Goal: Task Accomplishment & Management: Use online tool/utility

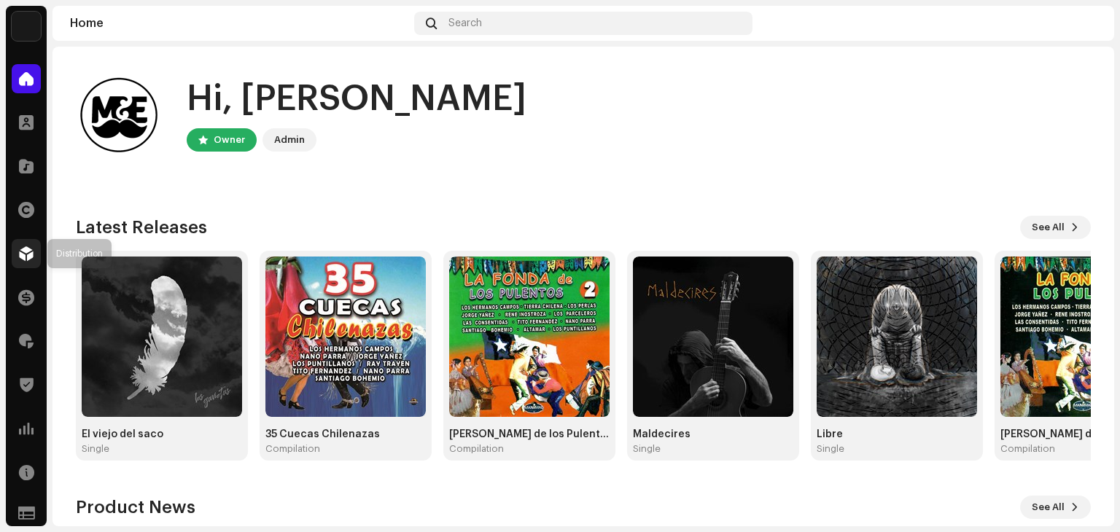
click at [28, 251] on span at bounding box center [26, 254] width 15 height 12
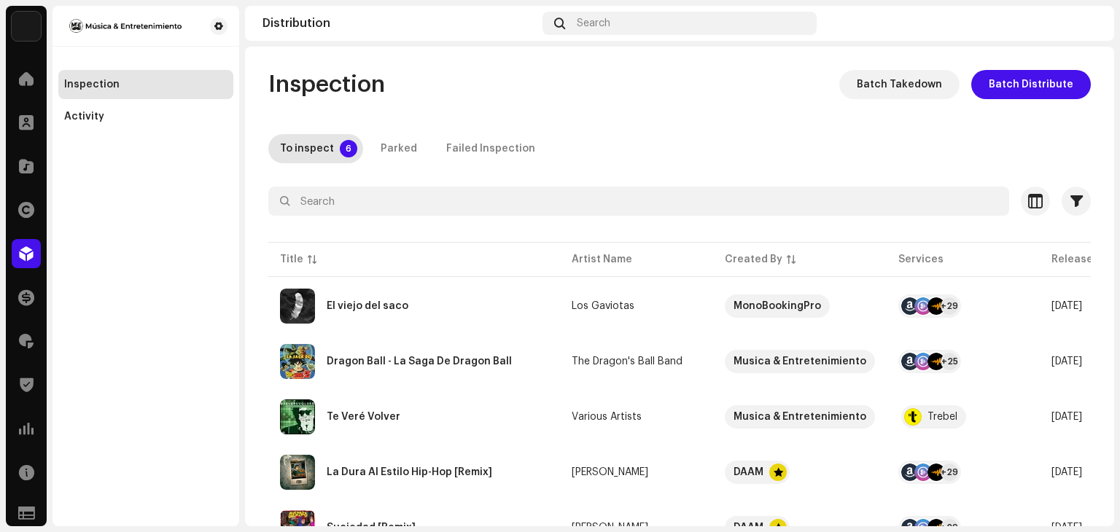
scroll to position [127, 0]
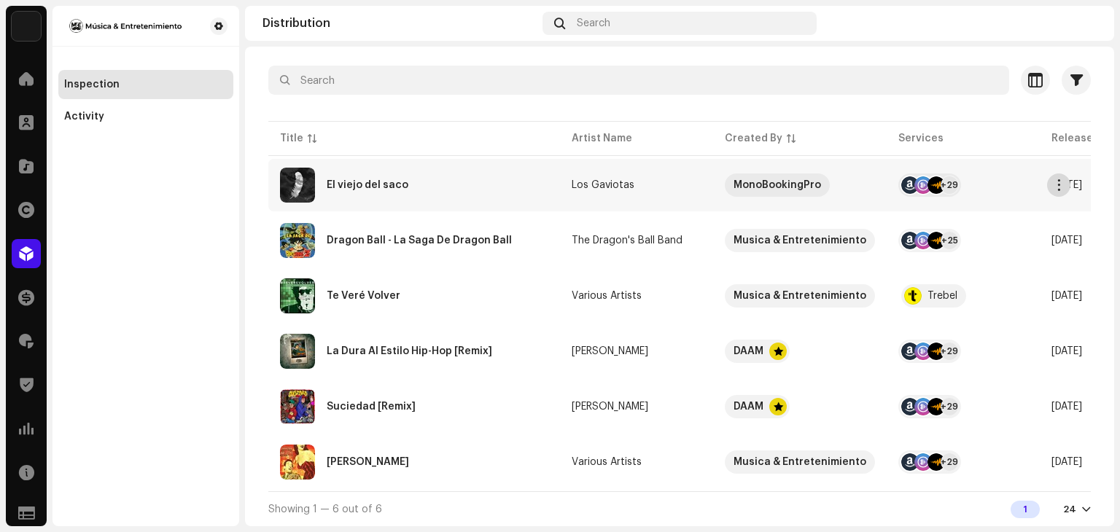
click at [1058, 181] on span "button" at bounding box center [1058, 185] width 11 height 12
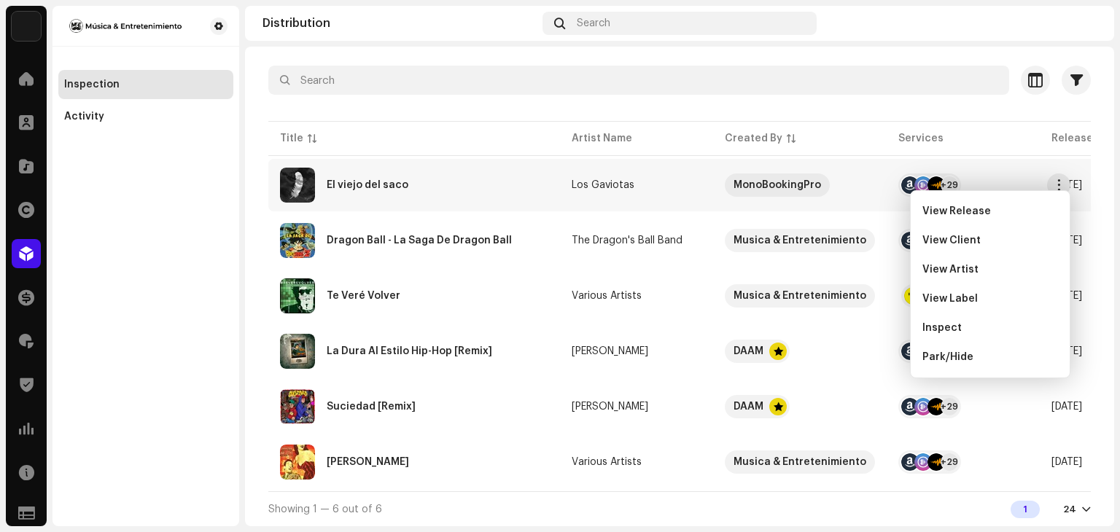
click at [542, 180] on div "El viejo del saco" at bounding box center [414, 185] width 268 height 35
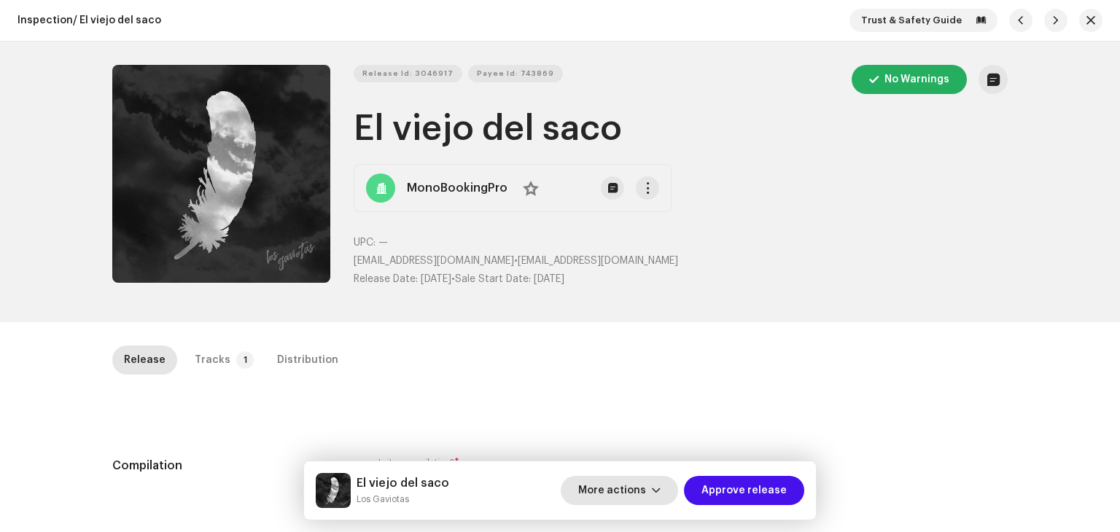
click at [643, 490] on span "More actions" at bounding box center [612, 490] width 68 height 29
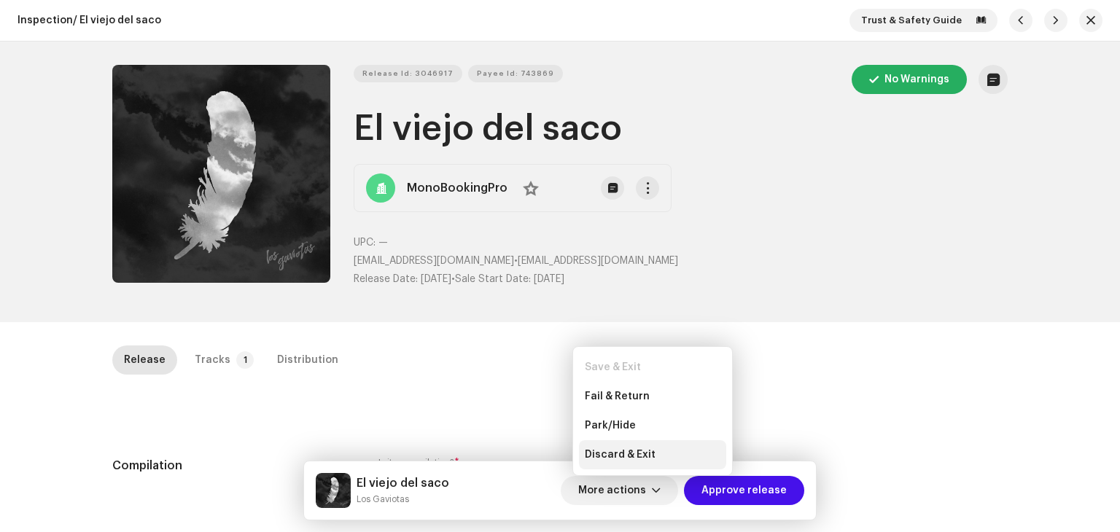
click at [635, 454] on span "Discard & Exit" at bounding box center [620, 455] width 71 height 12
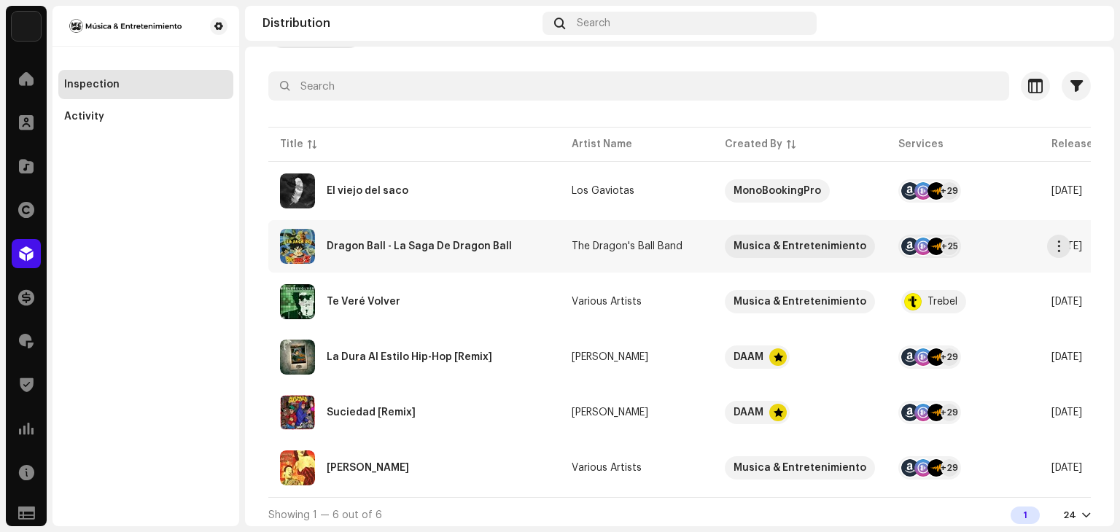
scroll to position [127, 0]
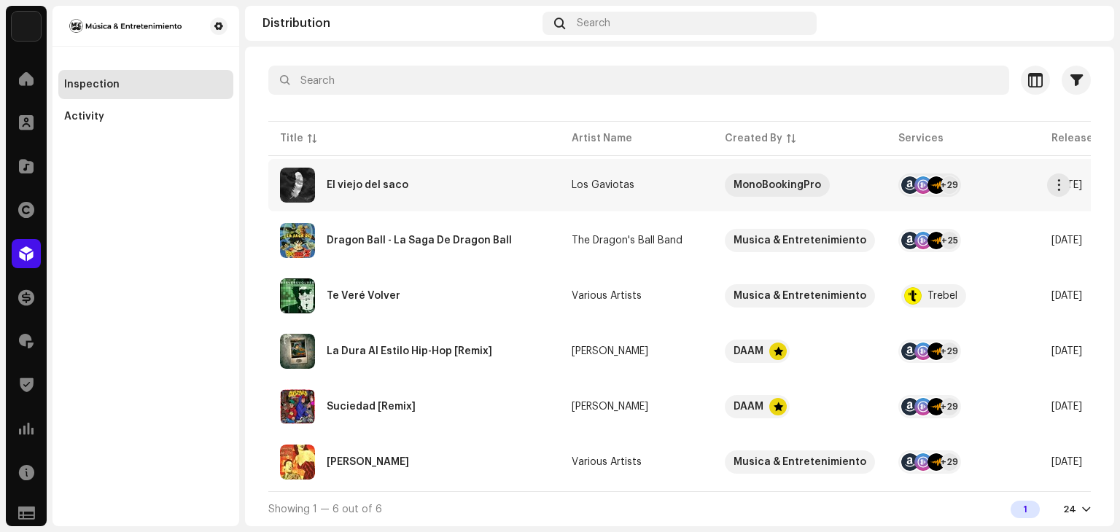
click at [513, 184] on div "El viejo del saco" at bounding box center [414, 185] width 268 height 35
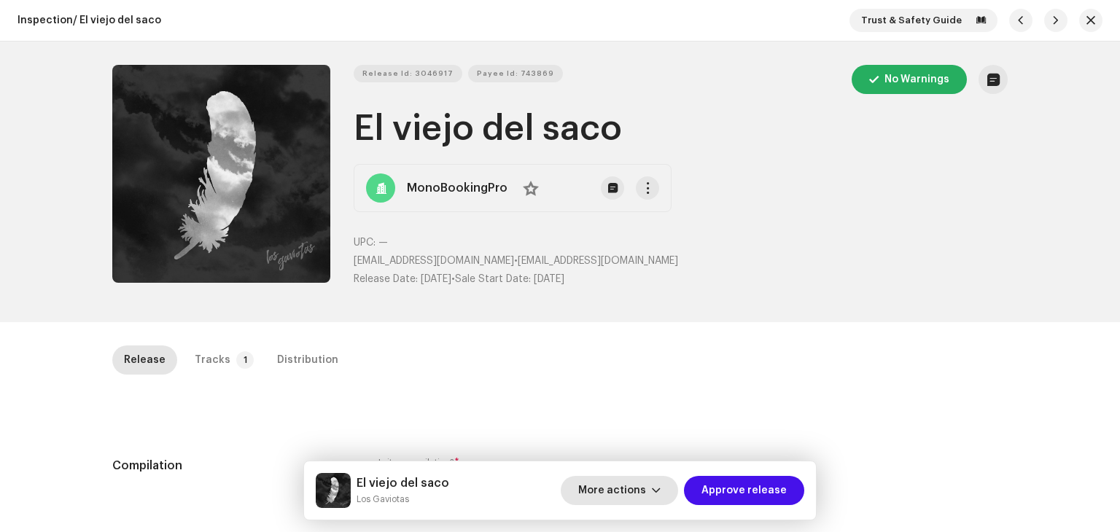
click at [644, 496] on span "More actions" at bounding box center [612, 490] width 68 height 29
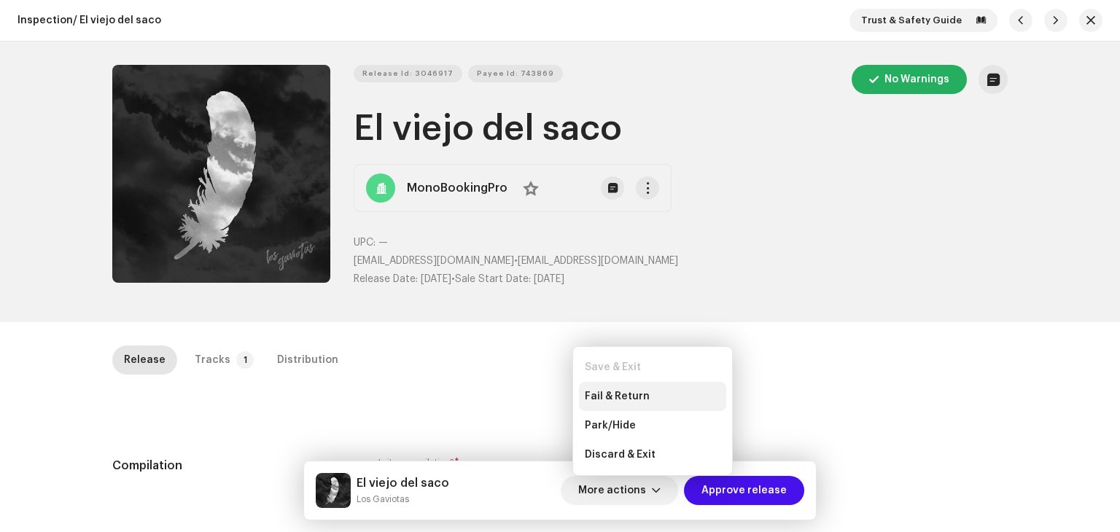
click at [649, 397] on div "Fail & Return" at bounding box center [653, 397] width 136 height 12
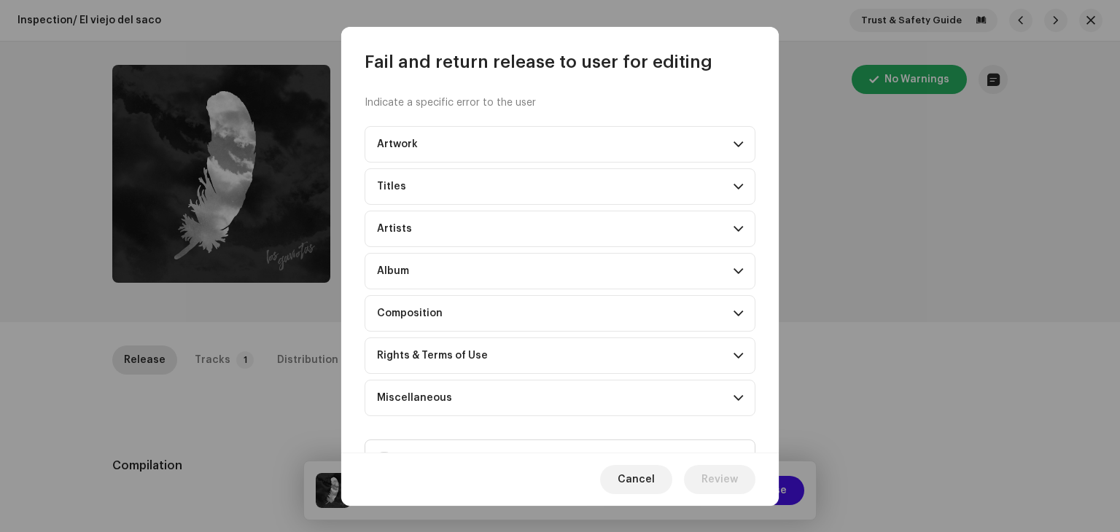
scroll to position [64, 0]
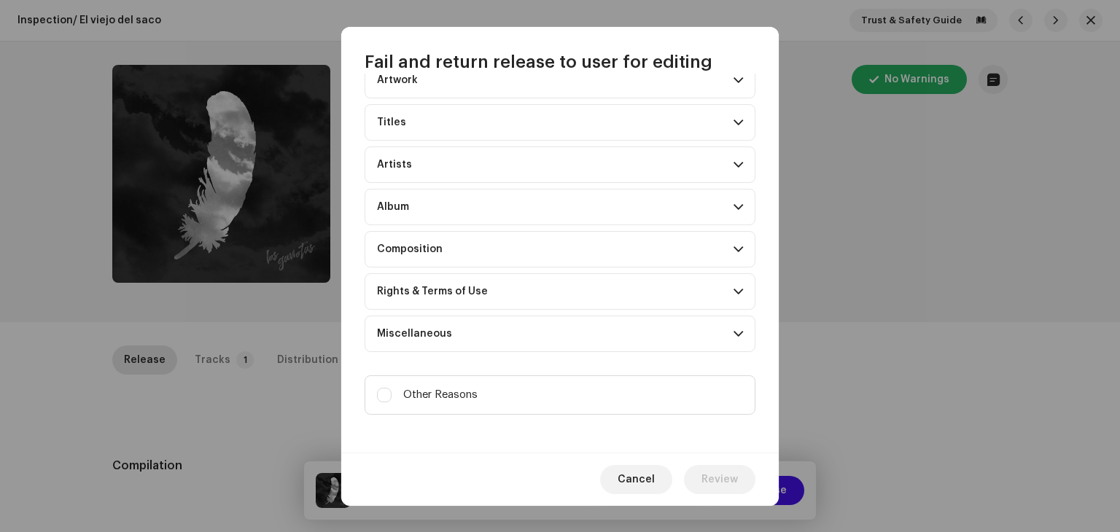
click at [612, 87] on p-accordion-header "Artwork" at bounding box center [559, 80] width 391 height 36
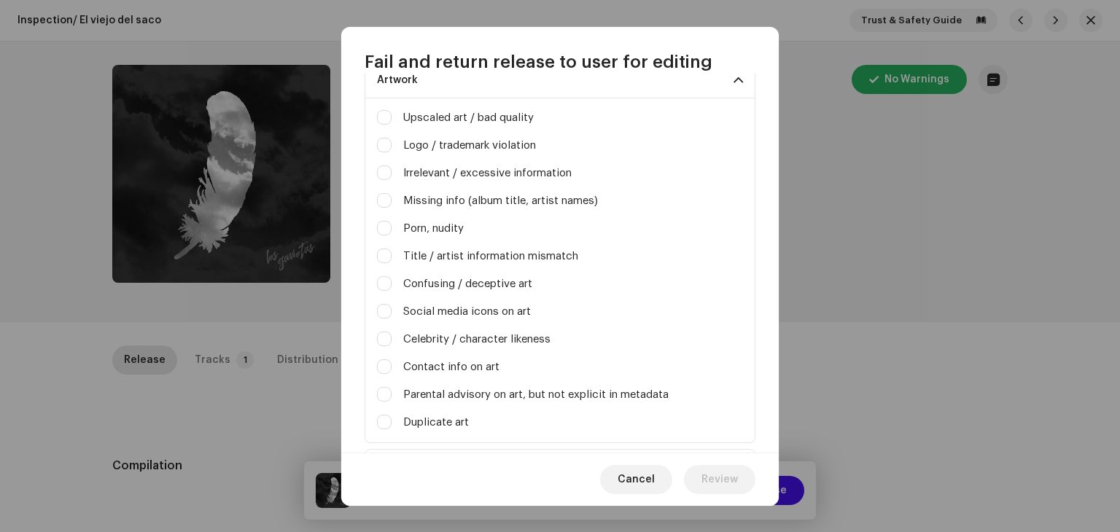
click at [557, 118] on div "Upscaled art / bad quality" at bounding box center [560, 118] width 366 height 16
click at [380, 116] on input "Upscaled art / bad quality" at bounding box center [384, 117] width 15 height 15
checkbox input "true"
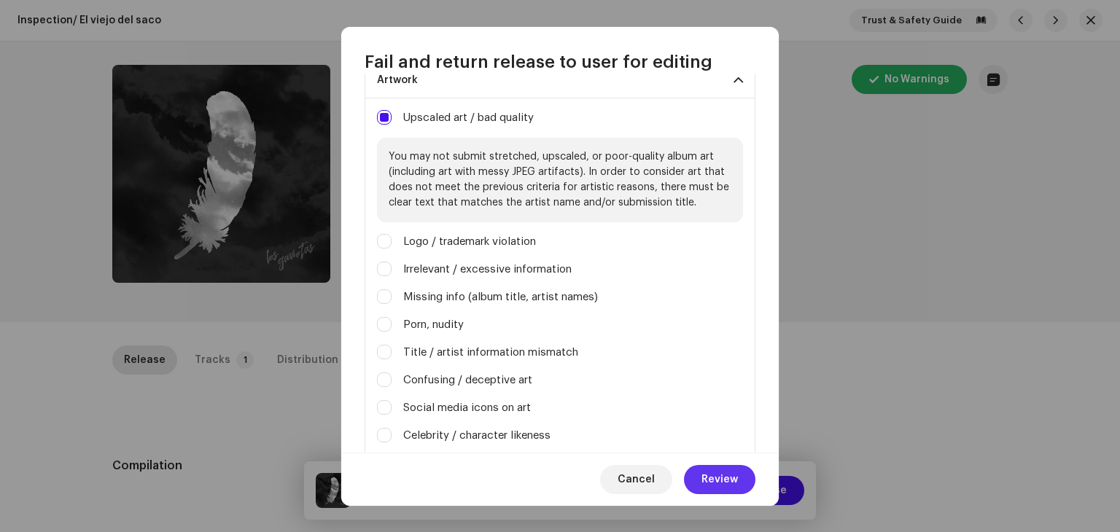
click at [721, 477] on span "Review" at bounding box center [719, 479] width 36 height 29
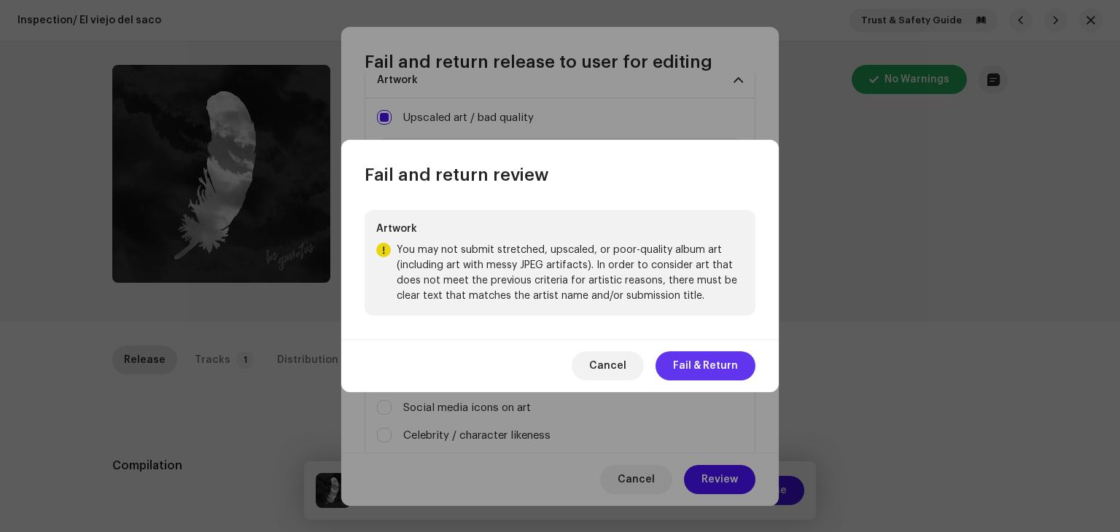
click at [726, 358] on span "Fail & Return" at bounding box center [705, 365] width 65 height 29
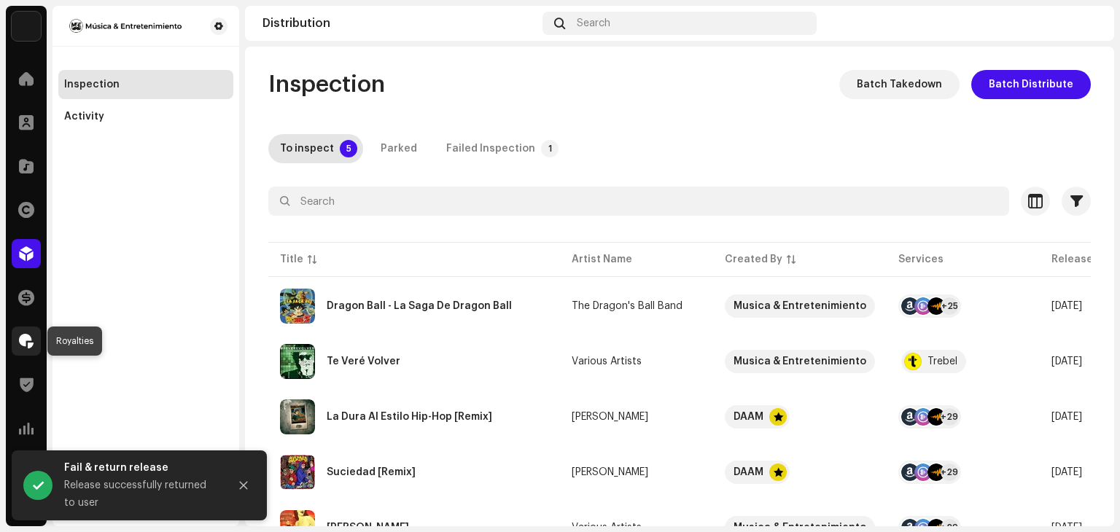
click at [25, 347] on span at bounding box center [26, 341] width 15 height 12
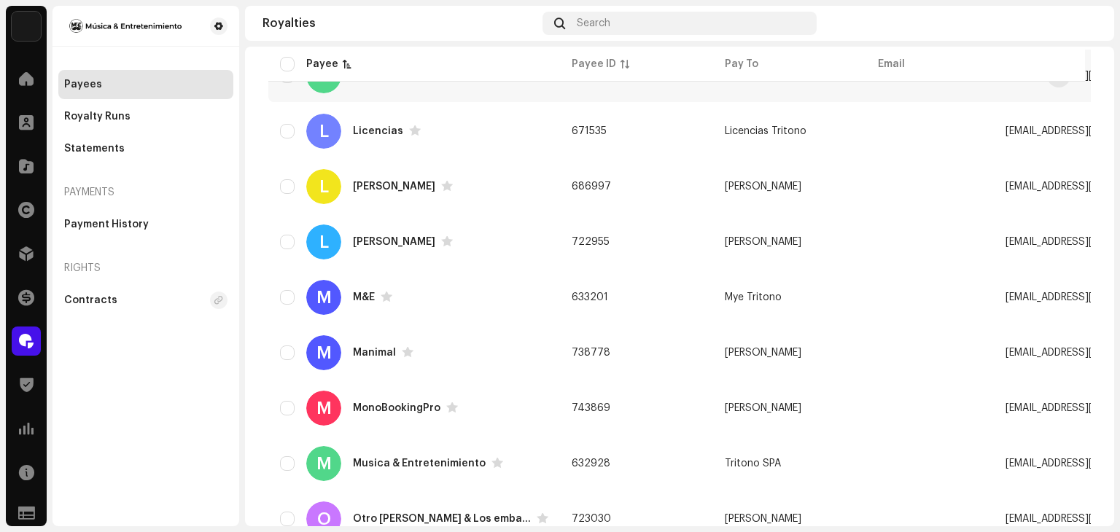
scroll to position [906, 0]
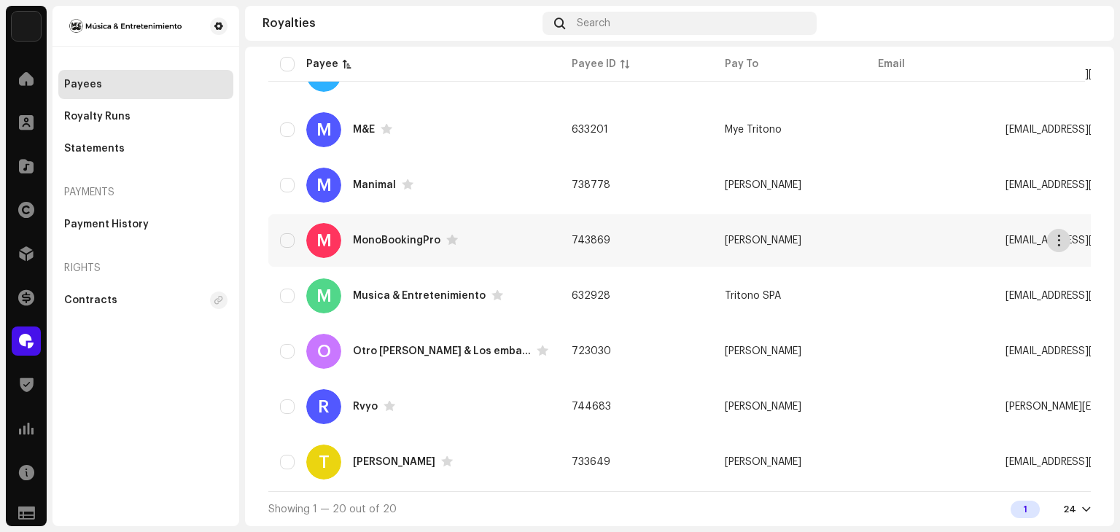
click at [1053, 238] on span "button" at bounding box center [1058, 241] width 11 height 12
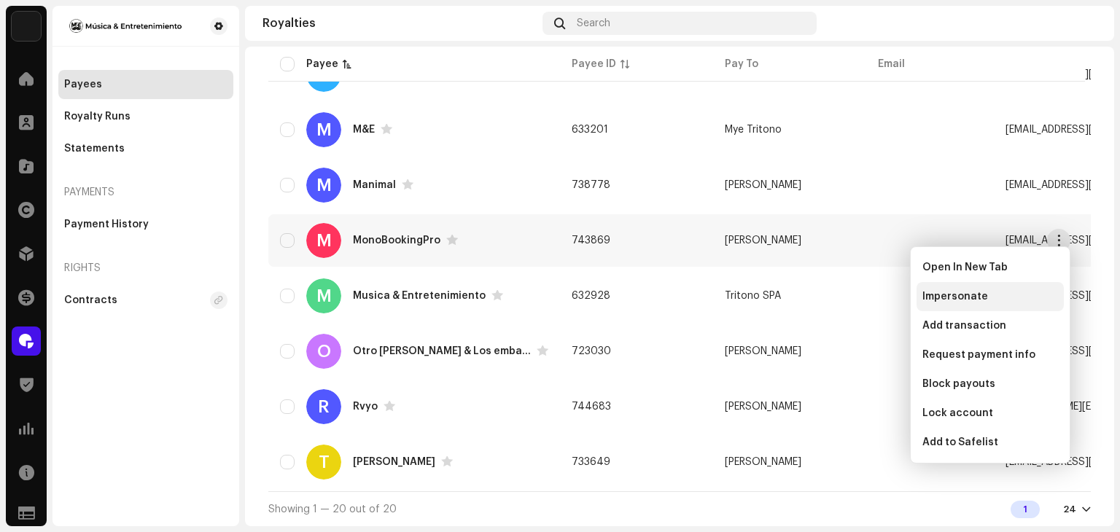
click at [993, 292] on div "Impersonate" at bounding box center [990, 297] width 136 height 12
